Goal: Book appointment/travel/reservation

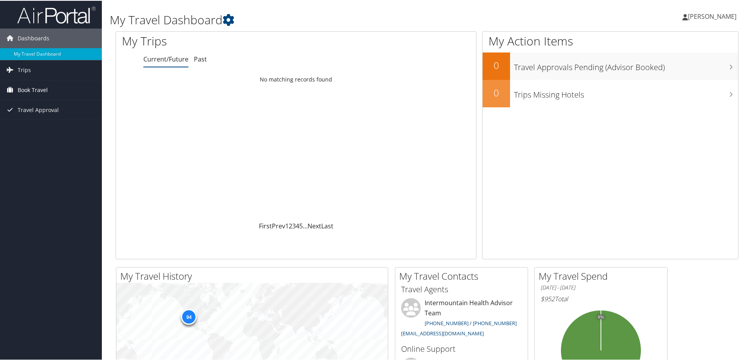
click at [28, 89] on span "Book Travel" at bounding box center [33, 89] width 30 height 20
click at [37, 125] on link "Book/Manage Online Trips" at bounding box center [51, 129] width 102 height 12
